Goal: Book appointment/travel/reservation

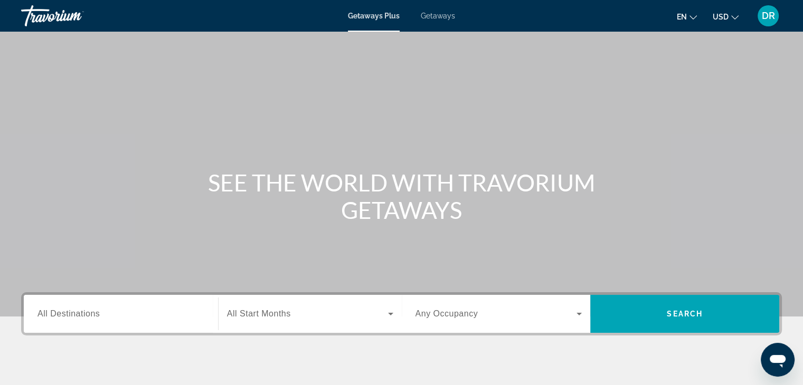
click at [690, 13] on mat-icon "Change language" at bounding box center [692, 15] width 7 height 7
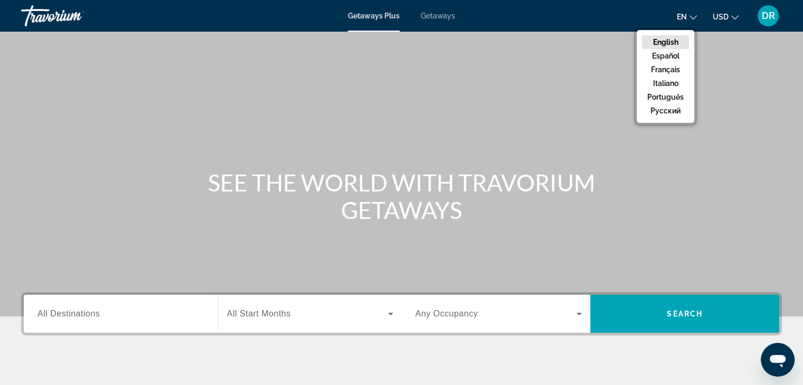
click at [690, 13] on mat-icon "Change language" at bounding box center [692, 15] width 7 height 7
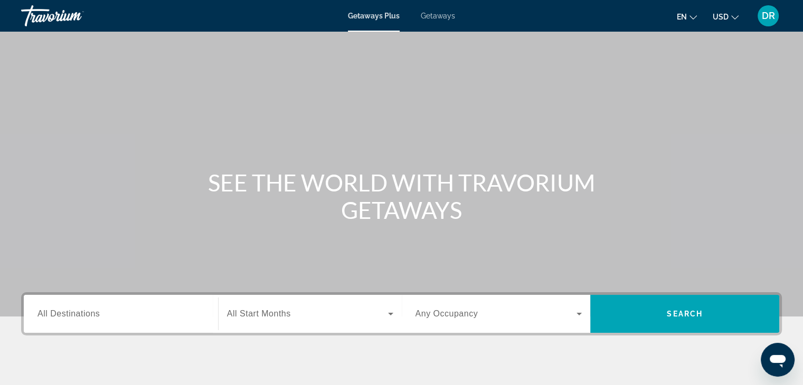
click at [690, 13] on mat-icon "Change language" at bounding box center [692, 15] width 7 height 7
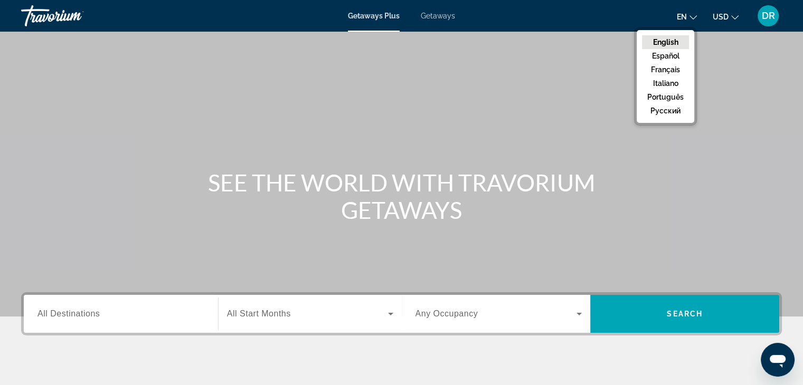
click at [627, 41] on div "Main content" at bounding box center [401, 158] width 803 height 317
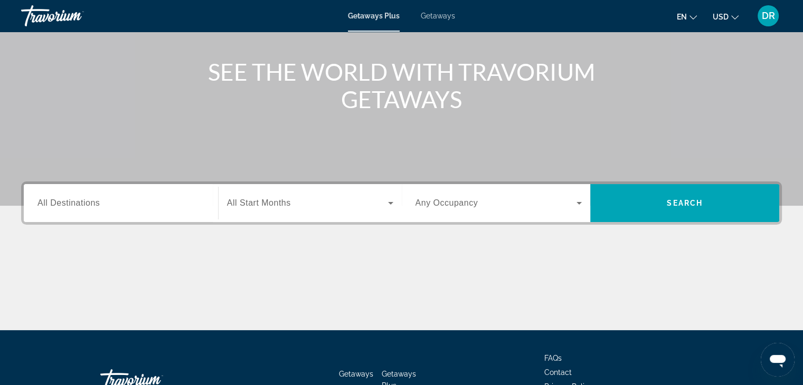
scroll to position [118, 0]
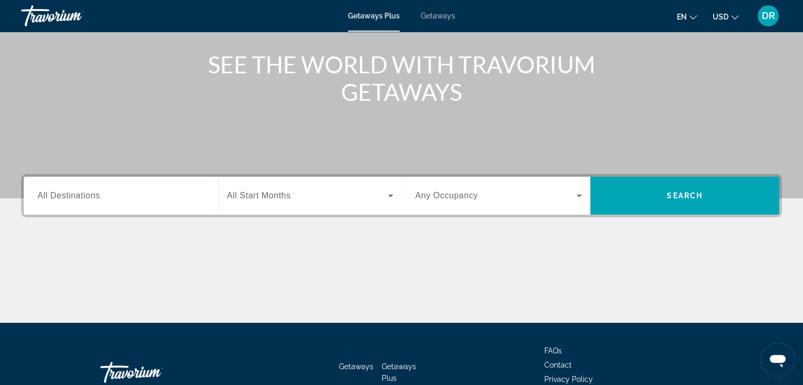
click at [65, 192] on span "All Destinations" at bounding box center [68, 195] width 62 height 9
click at [65, 192] on input "Destination All Destinations" at bounding box center [120, 196] width 167 height 13
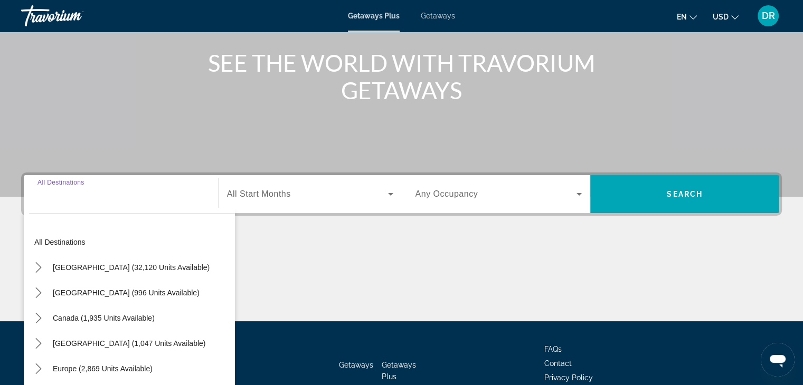
scroll to position [185, 0]
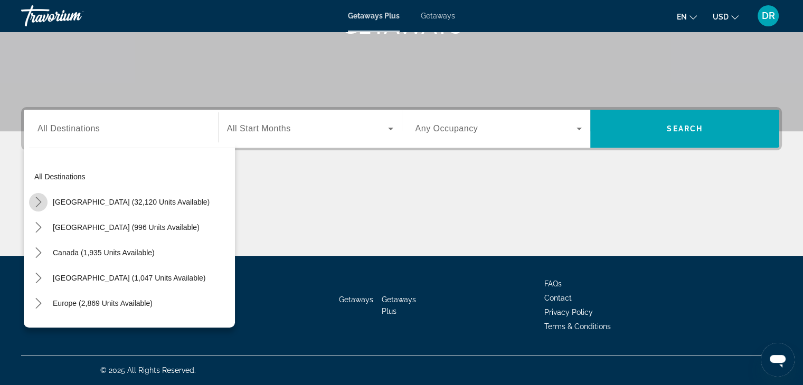
click at [36, 203] on icon "Toggle United States (32,120 units available) submenu" at bounding box center [38, 202] width 11 height 11
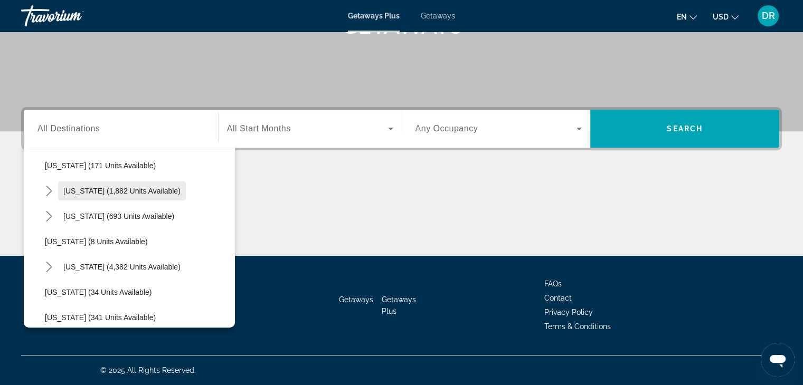
scroll to position [72, 0]
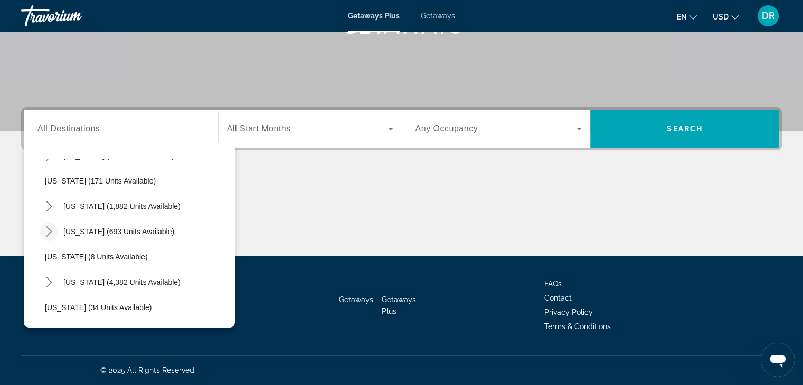
click at [44, 228] on icon "Toggle Colorado (693 units available) submenu" at bounding box center [49, 231] width 11 height 11
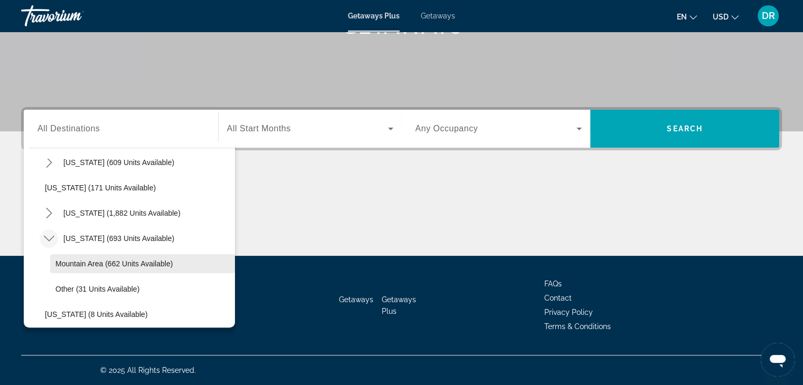
scroll to position [64, 0]
click at [75, 263] on span "Mountain Area (662 units available)" at bounding box center [113, 265] width 117 height 8
type input "**********"
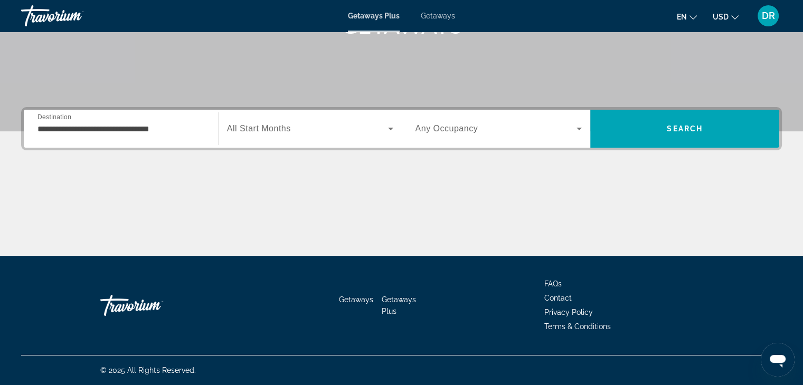
click at [280, 129] on span "All Start Months" at bounding box center [259, 128] width 64 height 9
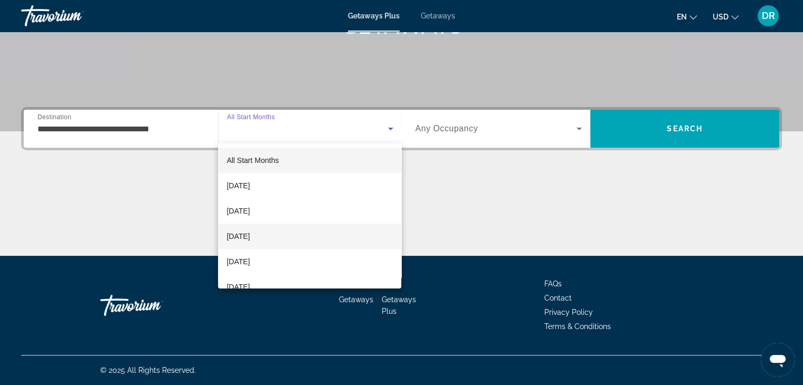
scroll to position [0, 0]
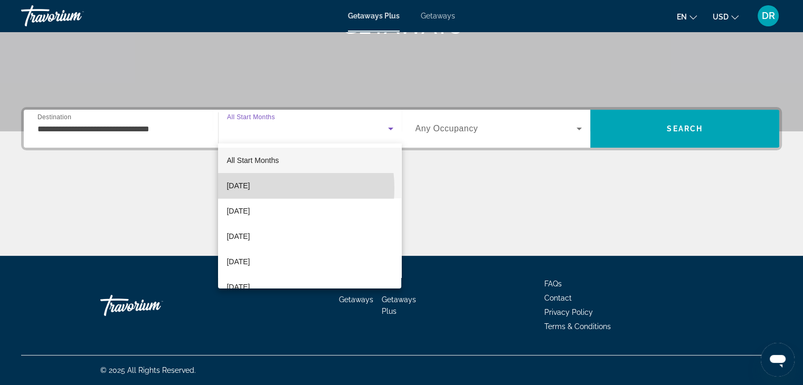
click at [250, 188] on span "[DATE]" at bounding box center [237, 185] width 23 height 13
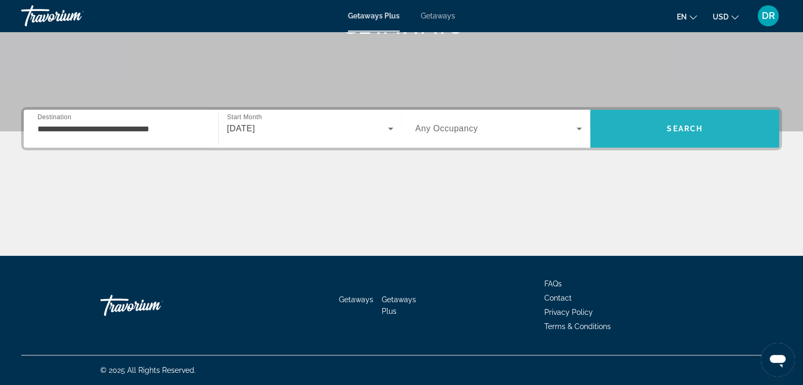
click at [673, 134] on span "Search" at bounding box center [684, 128] width 189 height 25
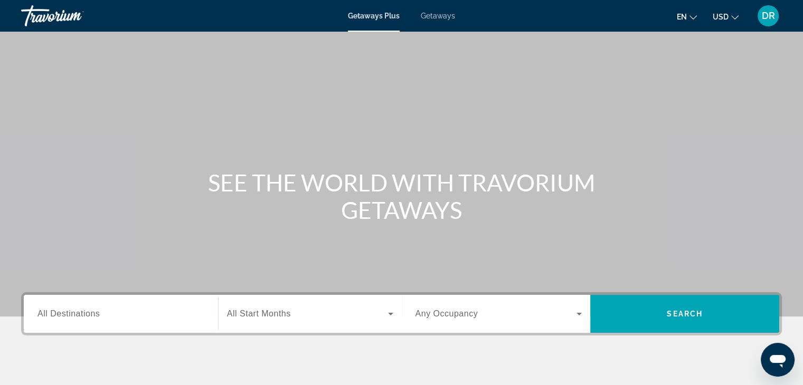
click at [92, 315] on span "All Destinations" at bounding box center [68, 313] width 62 height 9
click at [92, 315] on input "Destination All Destinations" at bounding box center [120, 314] width 167 height 13
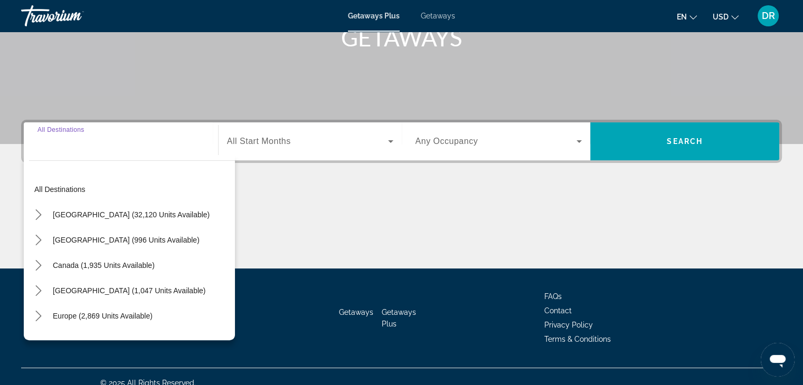
scroll to position [185, 0]
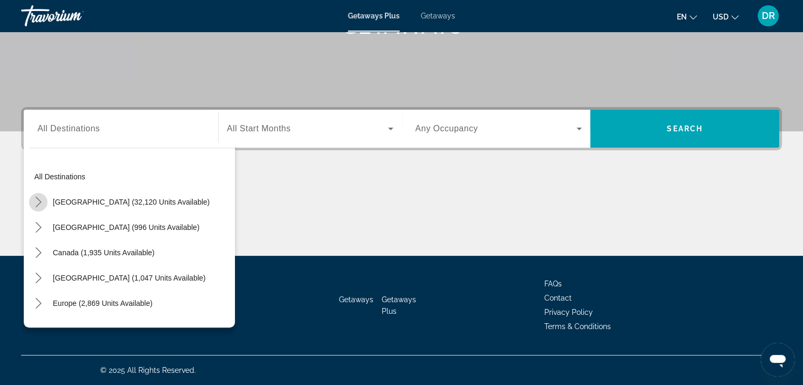
click at [40, 196] on mat-icon "Toggle United States (32,120 units available) submenu" at bounding box center [38, 202] width 18 height 18
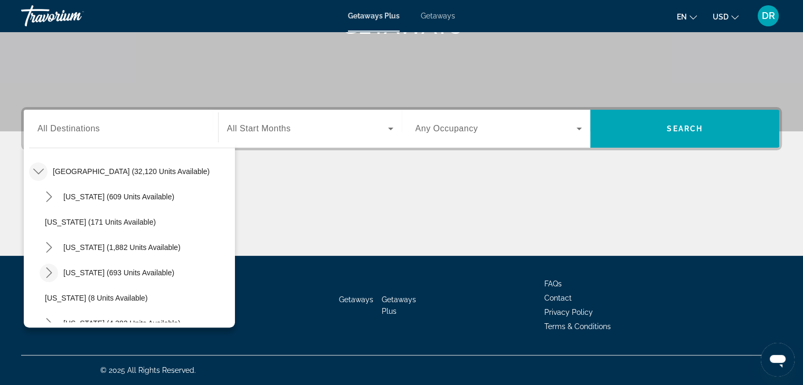
click at [50, 269] on icon "Toggle Colorado (693 units available) submenu" at bounding box center [49, 273] width 11 height 11
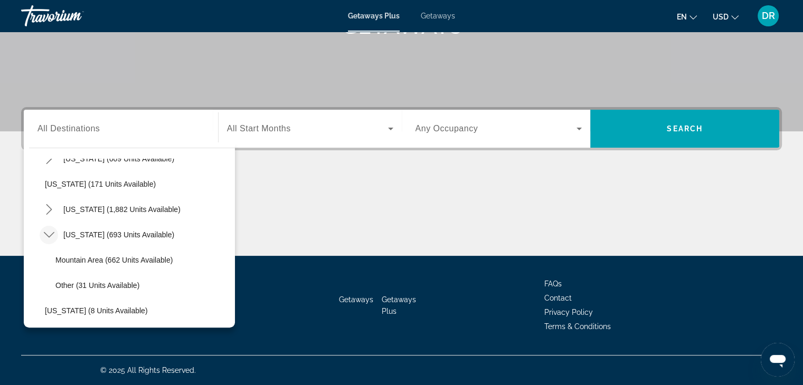
scroll to position [110, 0]
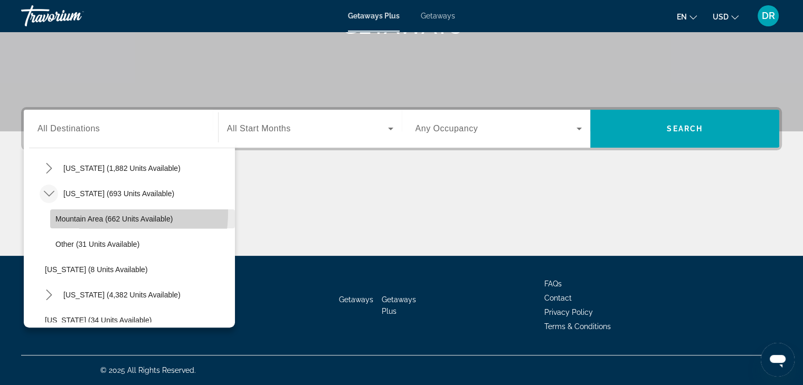
click at [86, 212] on span "Select destination: Mountain Area (662 units available)" at bounding box center [142, 218] width 185 height 25
type input "**********"
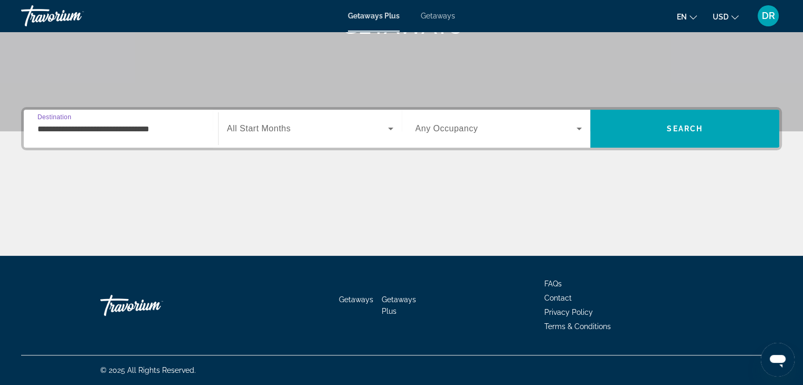
click at [283, 130] on span "All Start Months" at bounding box center [259, 128] width 64 height 9
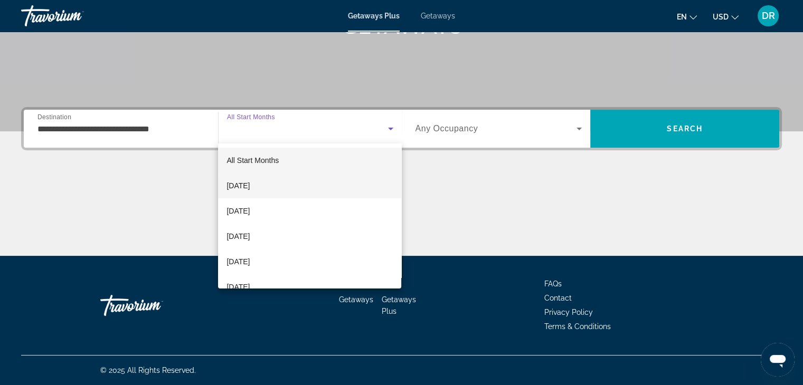
click at [250, 189] on span "[DATE]" at bounding box center [237, 185] width 23 height 13
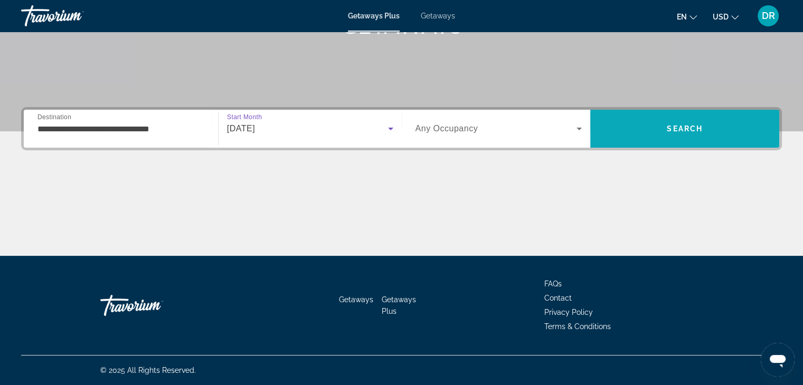
click at [673, 123] on span "Search" at bounding box center [684, 128] width 189 height 25
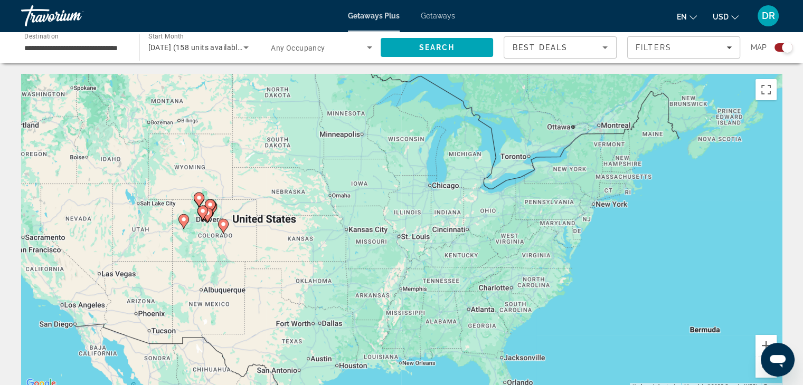
drag, startPoint x: 73, startPoint y: 212, endPoint x: 204, endPoint y: 255, distance: 137.8
click at [203, 254] on div "To activate drag with keyboard, press Alt + Enter. Once in keyboard drag state,…" at bounding box center [401, 232] width 760 height 317
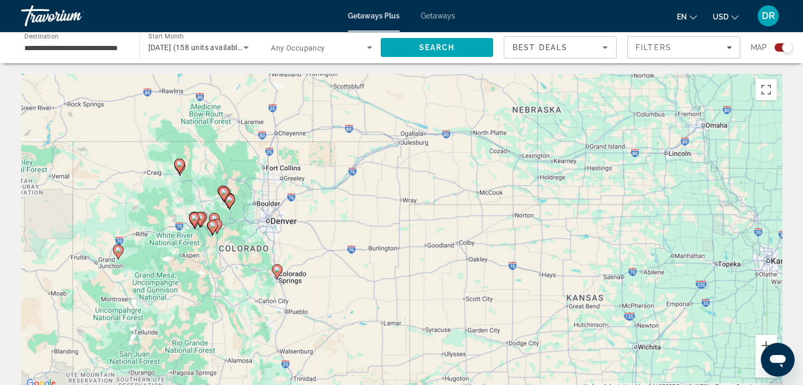
drag, startPoint x: 137, startPoint y: 217, endPoint x: 318, endPoint y: 224, distance: 181.1
click at [318, 224] on div "To activate drag with keyboard, press Alt + Enter. Once in keyboard drag state,…" at bounding box center [401, 232] width 760 height 317
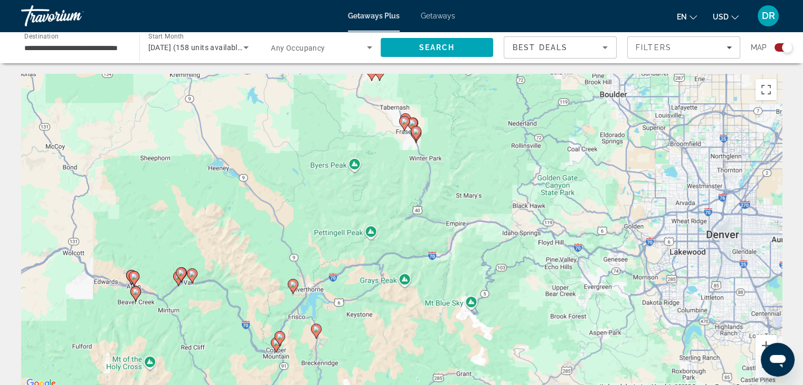
drag, startPoint x: 144, startPoint y: 292, endPoint x: 251, endPoint y: 228, distance: 125.2
click at [251, 228] on div "To activate drag with keyboard, press Alt + Enter. Once in keyboard drag state,…" at bounding box center [401, 232] width 760 height 317
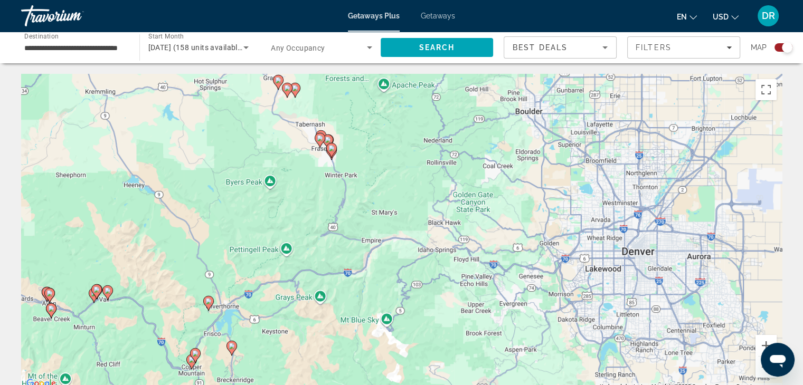
drag, startPoint x: 380, startPoint y: 157, endPoint x: 370, endPoint y: 188, distance: 32.7
click at [371, 188] on div "To activate drag with keyboard, press Alt + Enter. Once in keyboard drag state,…" at bounding box center [401, 232] width 760 height 317
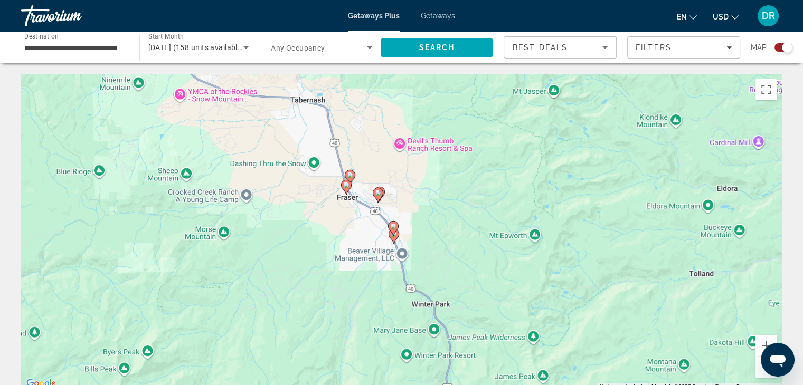
drag, startPoint x: 519, startPoint y: 374, endPoint x: 435, endPoint y: 203, distance: 191.1
click at [435, 203] on div "To activate drag with keyboard, press Alt + Enter. Once in keyboard drag state,…" at bounding box center [401, 232] width 760 height 317
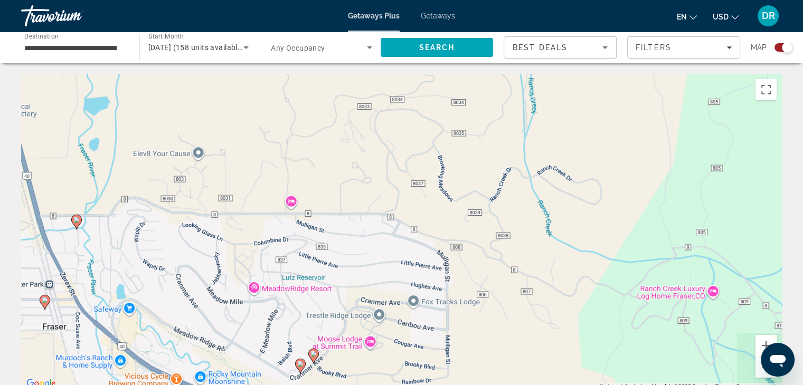
click at [313, 353] on image "Main content" at bounding box center [313, 354] width 6 height 6
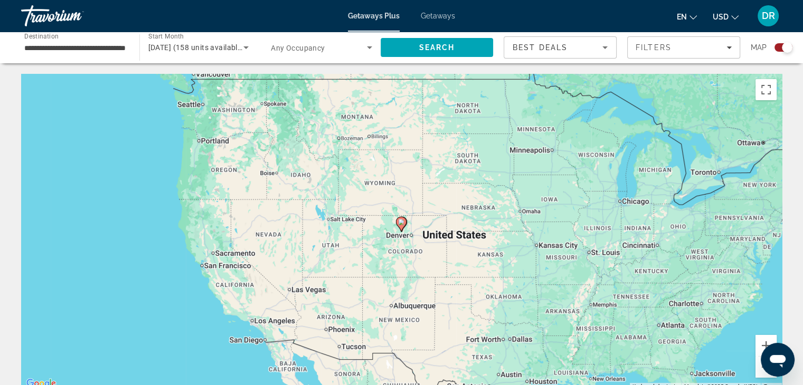
click at [401, 224] on image "Main content" at bounding box center [401, 222] width 6 height 6
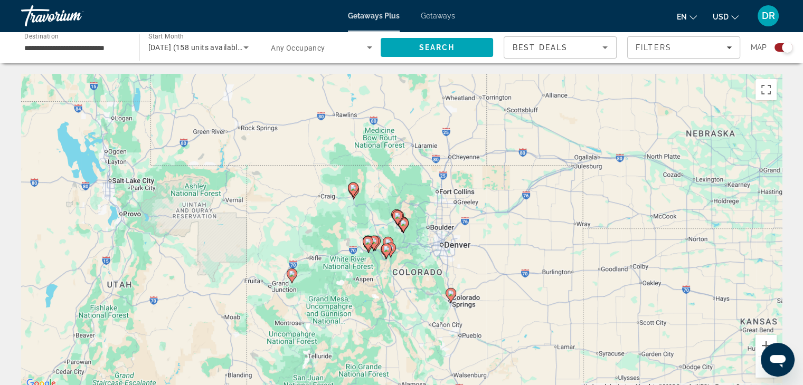
click at [401, 224] on gmp-advanced-marker "Main content" at bounding box center [397, 218] width 11 height 16
type input "**********"
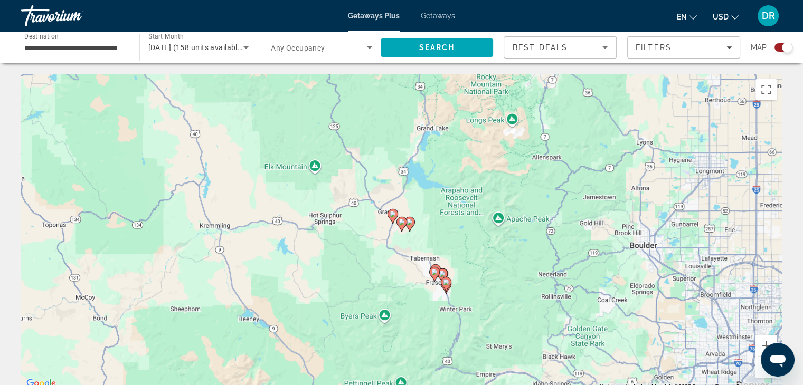
click at [405, 224] on g "Main content" at bounding box center [401, 224] width 11 height 15
click at [447, 283] on image "Main content" at bounding box center [446, 282] width 6 height 6
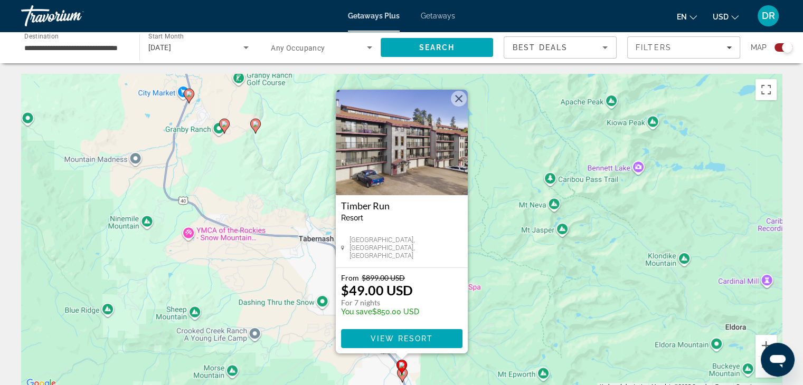
click at [461, 100] on button "Close" at bounding box center [459, 99] width 16 height 16
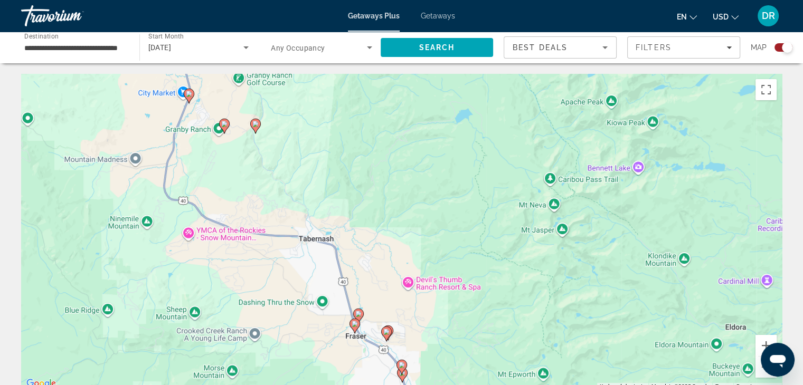
click at [384, 330] on image "Main content" at bounding box center [386, 332] width 6 height 6
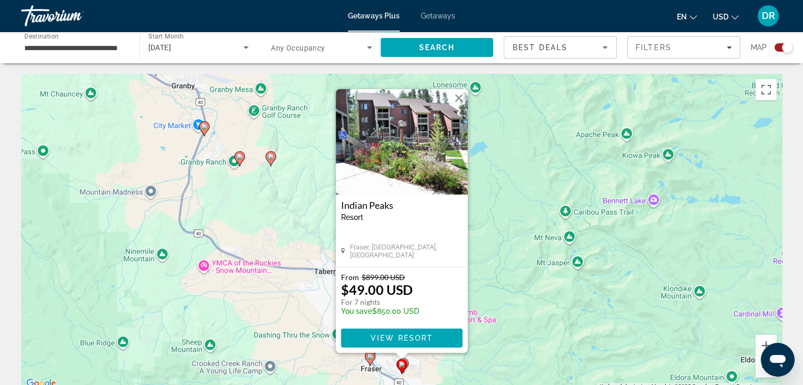
click at [460, 99] on button "Close" at bounding box center [459, 98] width 16 height 16
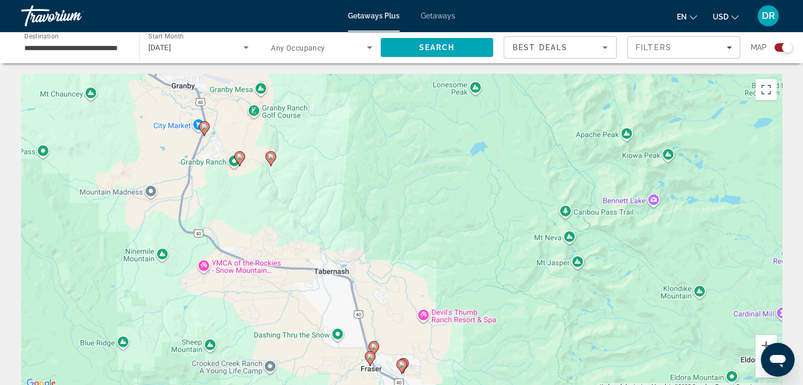
click at [376, 351] on icon "Main content" at bounding box center [372, 349] width 9 height 14
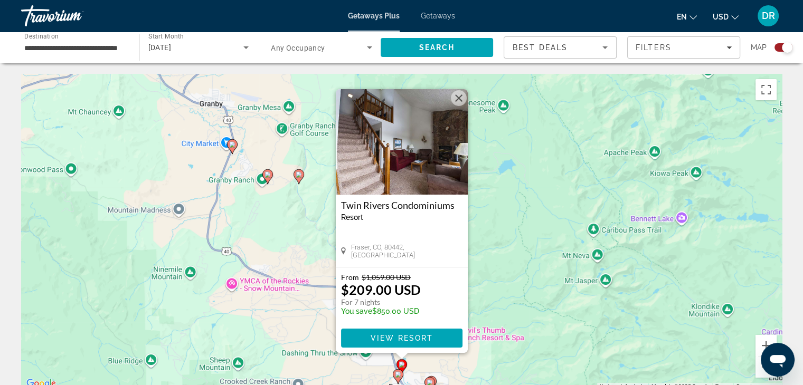
click at [453, 97] on button "Close" at bounding box center [459, 98] width 16 height 16
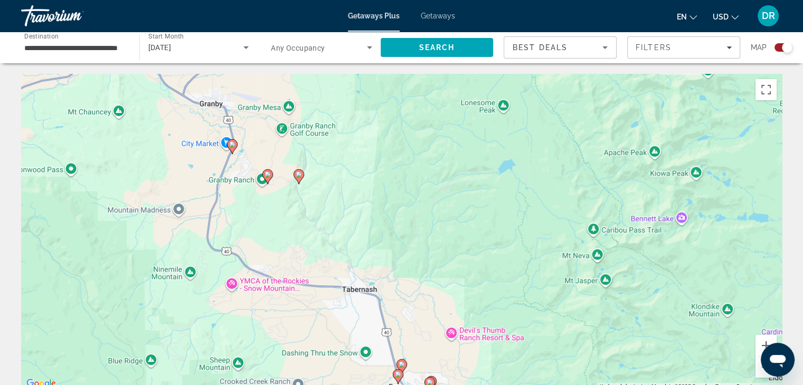
click at [268, 171] on icon "Main content" at bounding box center [266, 177] width 9 height 14
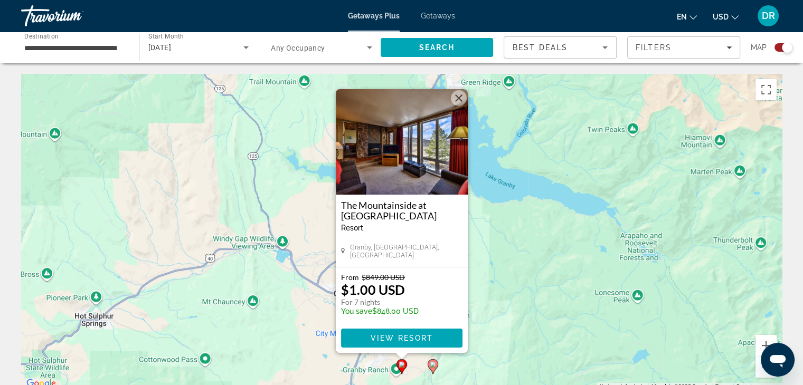
click at [458, 100] on button "Close" at bounding box center [459, 98] width 16 height 16
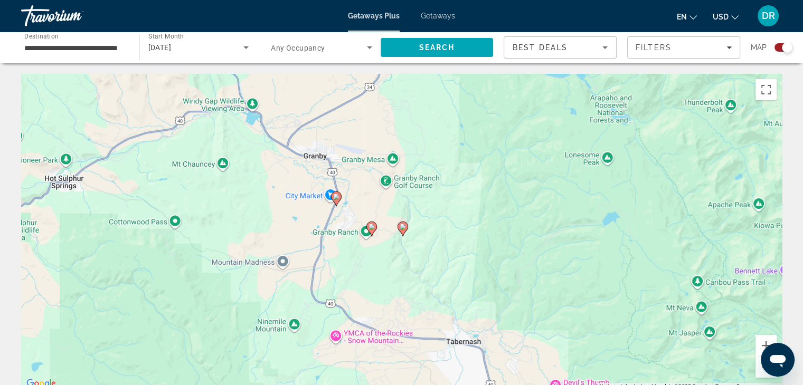
drag, startPoint x: 576, startPoint y: 320, endPoint x: 538, endPoint y: 169, distance: 155.6
click at [538, 169] on div "To activate drag with keyboard, press Alt + Enter. Once in keyboard drag state,…" at bounding box center [401, 232] width 760 height 317
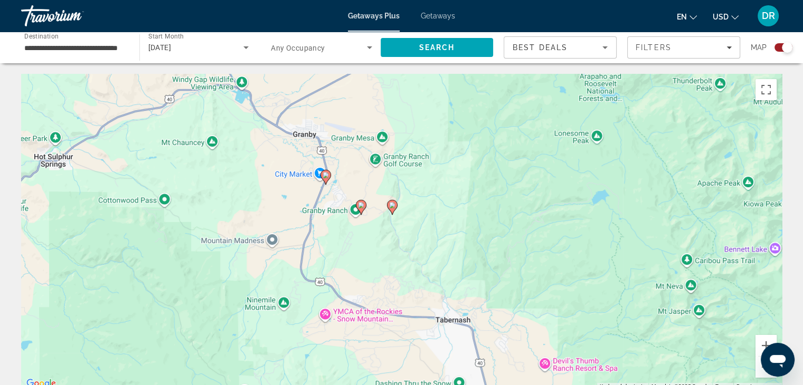
click at [327, 177] on image "Main content" at bounding box center [325, 175] width 6 height 6
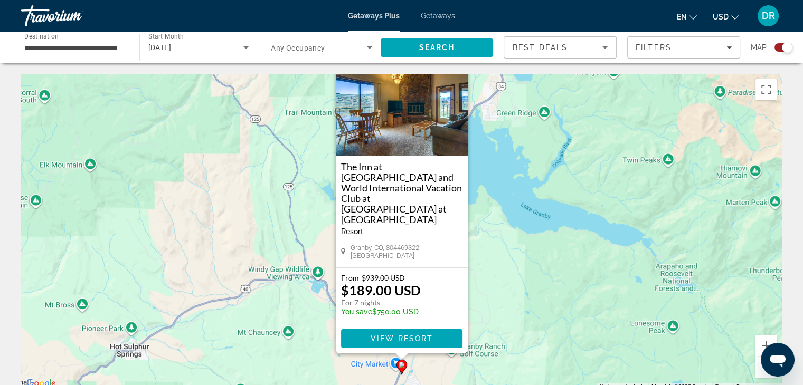
click at [452, 68] on button "Close" at bounding box center [459, 60] width 16 height 16
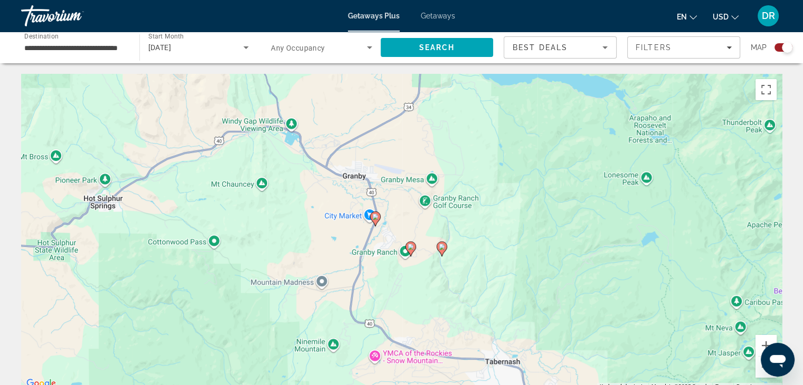
drag, startPoint x: 521, startPoint y: 340, endPoint x: 495, endPoint y: 190, distance: 152.7
click at [495, 190] on div "To activate drag with keyboard, press Alt + Enter. Once in keyboard drag state,…" at bounding box center [401, 232] width 760 height 317
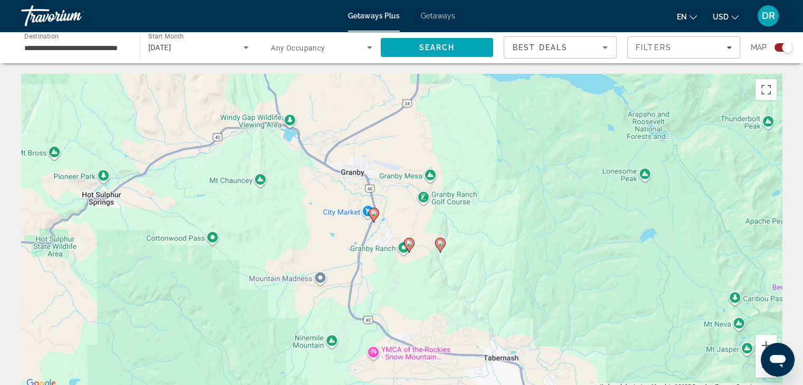
click at [438, 245] on image "Main content" at bounding box center [440, 243] width 6 height 6
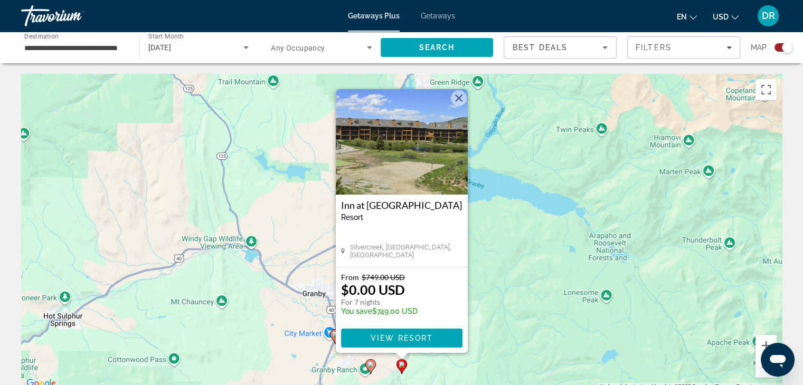
click at [457, 99] on button "Close" at bounding box center [459, 98] width 16 height 16
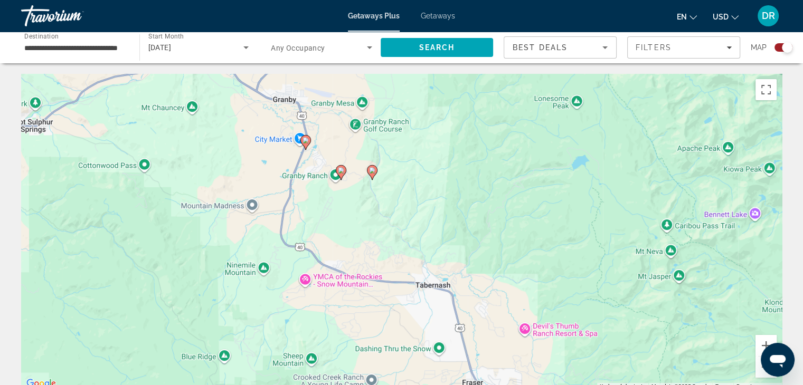
drag, startPoint x: 527, startPoint y: 325, endPoint x: 497, endPoint y: 123, distance: 203.8
click at [497, 123] on div "To activate drag with keyboard, press Alt + Enter. Once in keyboard drag state,…" at bounding box center [401, 232] width 760 height 317
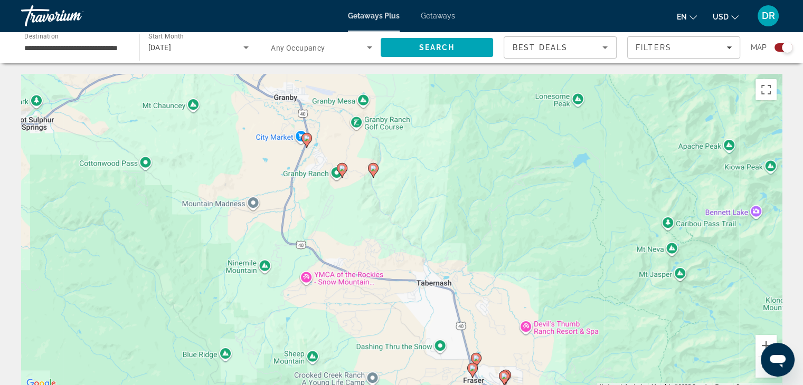
click at [340, 167] on image "Main content" at bounding box center [342, 168] width 6 height 6
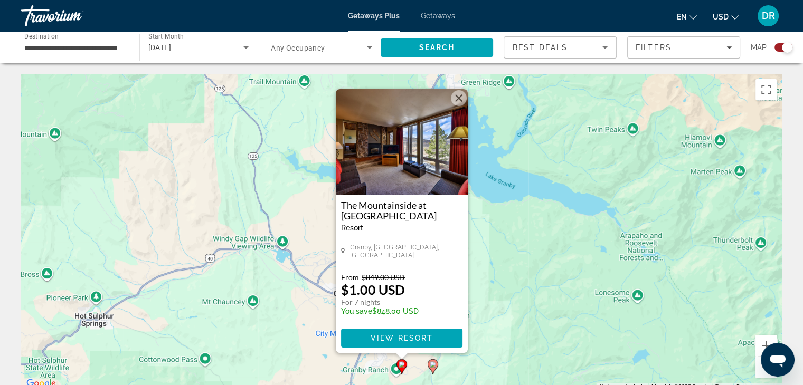
click at [457, 94] on button "Close" at bounding box center [459, 98] width 16 height 16
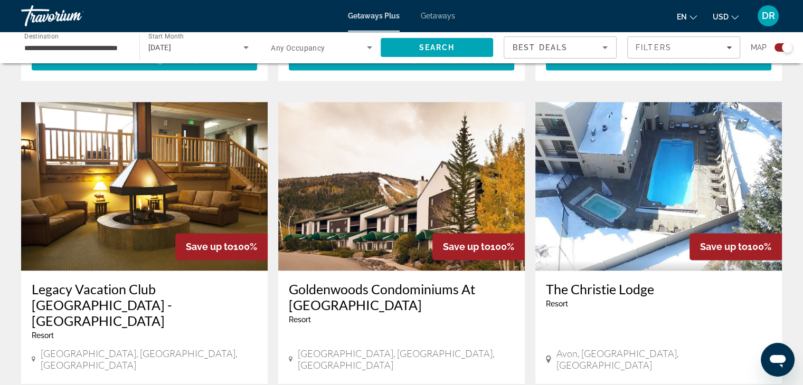
scroll to position [1485, 0]
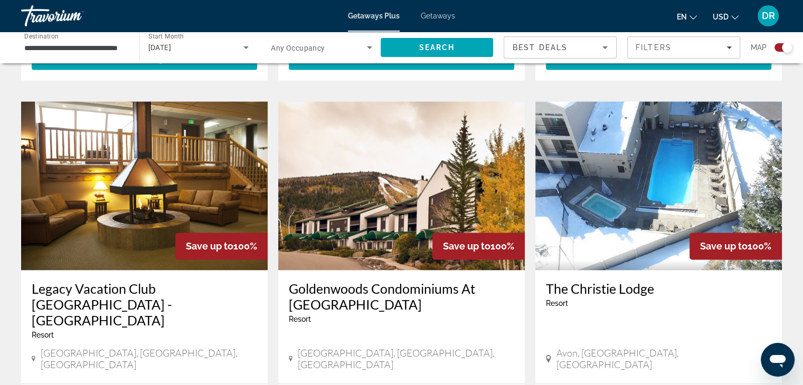
click at [407, 152] on img "Main content" at bounding box center [401, 185] width 246 height 169
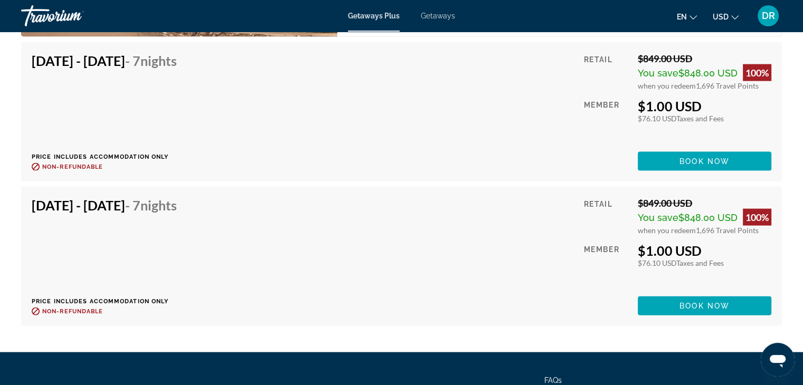
scroll to position [2264, 0]
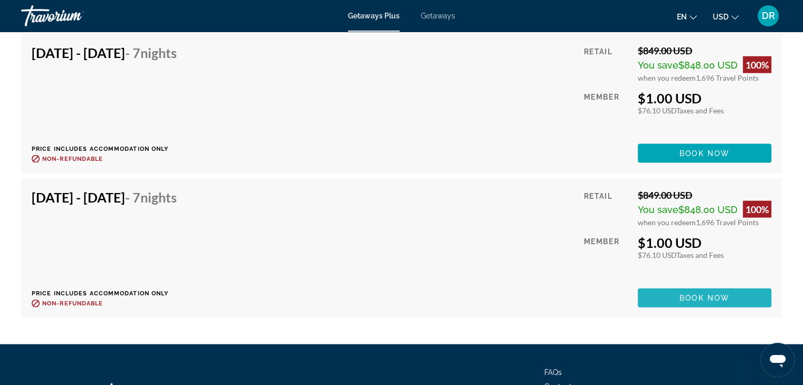
click at [686, 294] on span "Book now" at bounding box center [704, 298] width 50 height 8
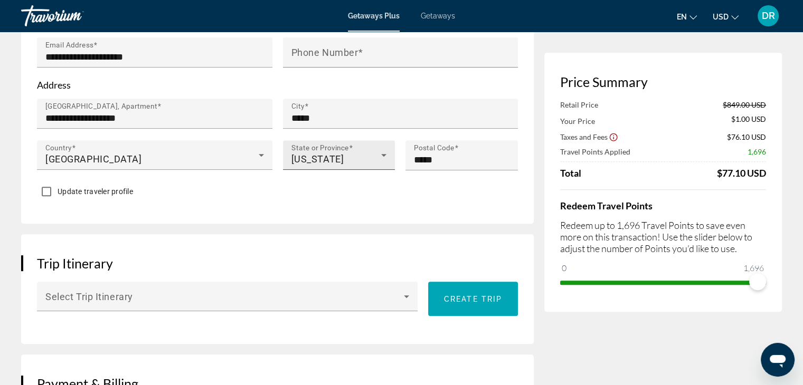
scroll to position [438, 0]
